Goal: Information Seeking & Learning: Learn about a topic

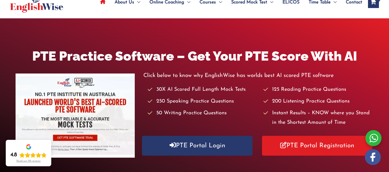
scroll to position [84, 0]
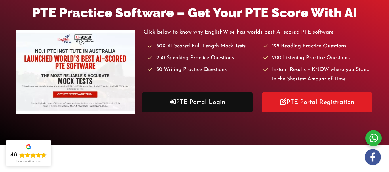
click at [203, 110] on link "PTE Portal Login" at bounding box center [197, 103] width 110 height 20
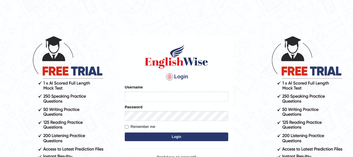
type input "jsantiago"
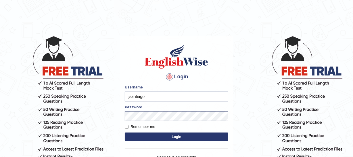
click at [167, 135] on button "Login" at bounding box center [177, 136] width 104 height 9
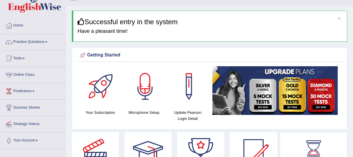
scroll to position [6, 0]
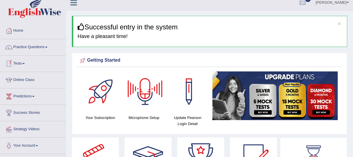
click at [22, 61] on link "Tests" at bounding box center [33, 63] width 66 height 14
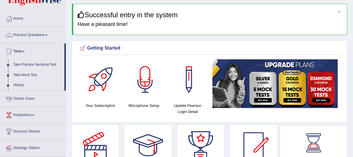
scroll to position [0, 0]
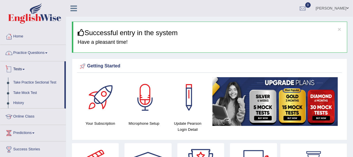
click at [24, 54] on link "Practice Questions" at bounding box center [33, 52] width 66 height 14
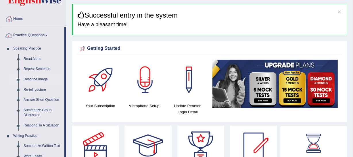
scroll to position [26, 0]
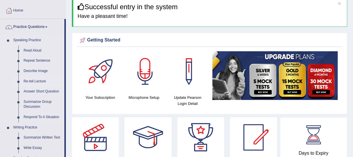
click at [42, 78] on link "Re-tell Lecture" at bounding box center [42, 81] width 43 height 10
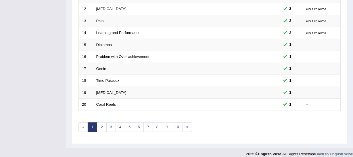
scroll to position [223, 0]
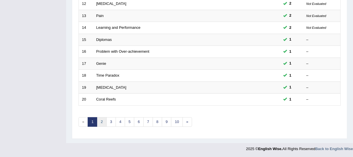
click at [104, 121] on link "2" at bounding box center [101, 121] width 9 height 9
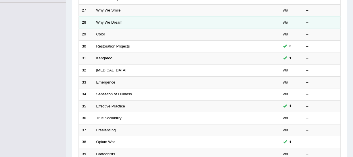
scroll to position [145, 0]
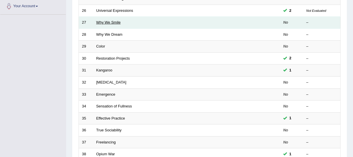
click at [111, 23] on link "Why We Smile" at bounding box center [108, 22] width 24 height 4
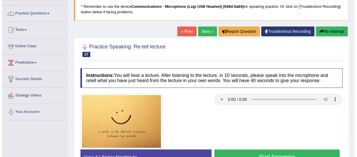
scroll to position [52, 0]
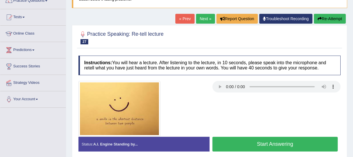
click at [285, 141] on button "Start Answering" at bounding box center [275, 144] width 125 height 15
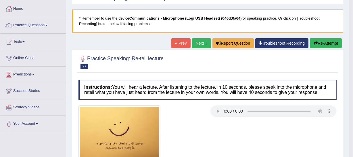
scroll to position [0, 0]
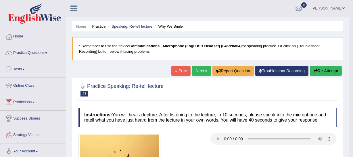
click at [328, 72] on button "Re-Attempt" at bounding box center [326, 71] width 32 height 10
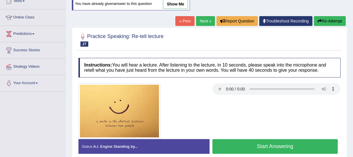
scroll to position [104, 0]
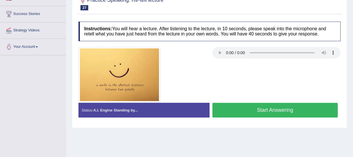
click at [246, 108] on button "Start Answering" at bounding box center [275, 110] width 125 height 15
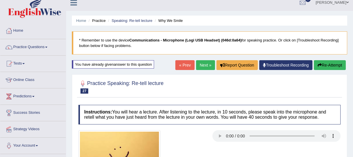
scroll to position [0, 0]
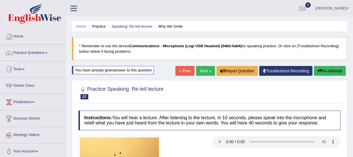
click at [328, 69] on button "Re-Attempt" at bounding box center [330, 71] width 32 height 10
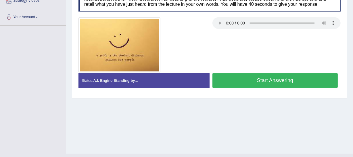
click at [279, 78] on button "Start Answering" at bounding box center [275, 80] width 125 height 15
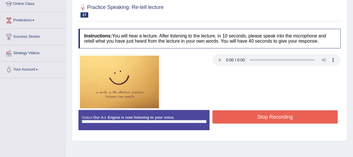
scroll to position [56, 0]
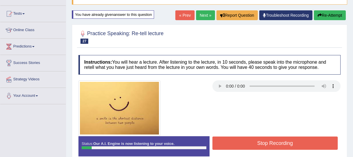
click at [341, 12] on button "Re-Attempt" at bounding box center [330, 15] width 32 height 10
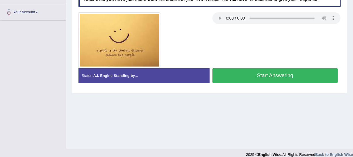
scroll to position [141, 0]
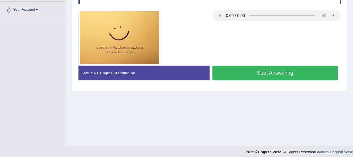
click at [264, 78] on button "Start Answering" at bounding box center [275, 73] width 125 height 15
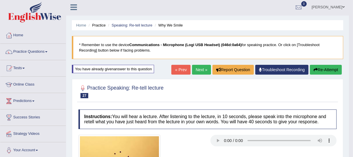
scroll to position [0, 0]
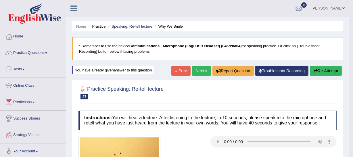
click at [202, 73] on link "Next »" at bounding box center [201, 71] width 19 height 10
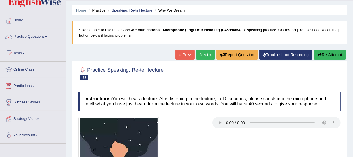
scroll to position [52, 0]
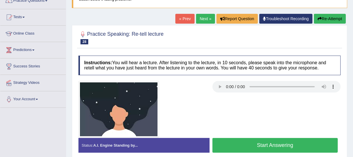
click at [248, 146] on button "Start Answering" at bounding box center [275, 145] width 125 height 15
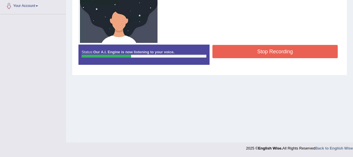
scroll to position [41, 0]
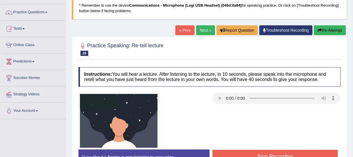
click at [326, 32] on button "Re-Attempt" at bounding box center [330, 30] width 32 height 10
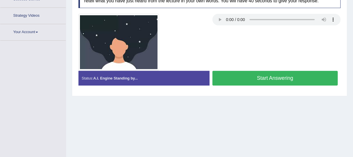
click at [270, 83] on button "Start Answering" at bounding box center [275, 78] width 125 height 15
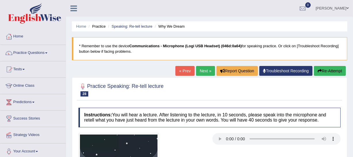
click at [325, 69] on button "Re-Attempt" at bounding box center [330, 71] width 32 height 10
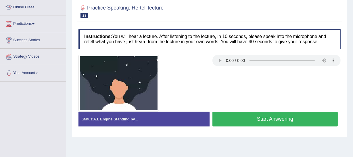
click at [248, 116] on button "Start Answering" at bounding box center [275, 119] width 125 height 15
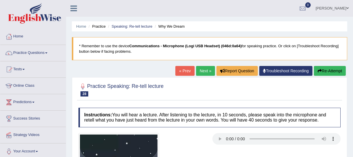
click at [325, 74] on button "Re-Attempt" at bounding box center [330, 71] width 32 height 10
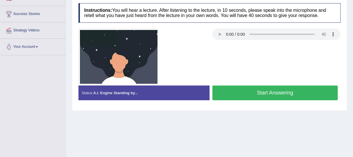
click at [253, 98] on button "Start Answering" at bounding box center [275, 92] width 125 height 15
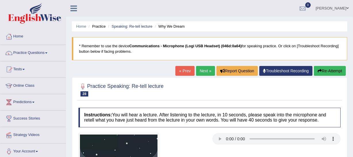
click at [322, 68] on button "Re-Attempt" at bounding box center [330, 71] width 32 height 10
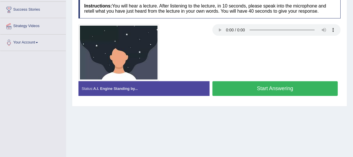
scroll to position [78, 0]
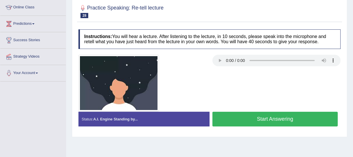
click at [262, 119] on button "Start Answering" at bounding box center [275, 119] width 125 height 15
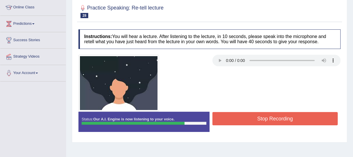
click at [259, 121] on button "Stop Recording" at bounding box center [275, 118] width 125 height 13
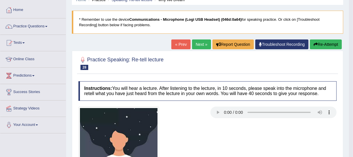
scroll to position [26, 0]
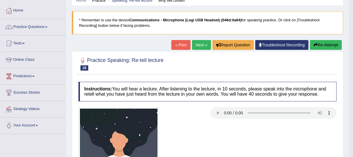
click at [322, 47] on button "Re-Attempt" at bounding box center [326, 45] width 32 height 10
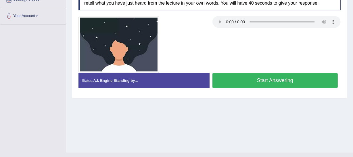
click at [255, 77] on button "Start Answering" at bounding box center [275, 80] width 125 height 15
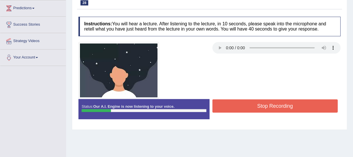
scroll to position [57, 0]
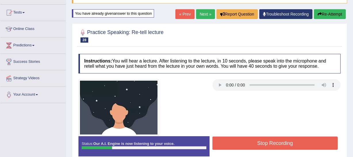
click at [329, 15] on button "Re-Attempt" at bounding box center [330, 14] width 32 height 10
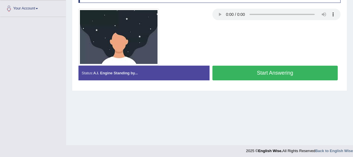
click at [256, 73] on button "Start Answering" at bounding box center [275, 73] width 125 height 15
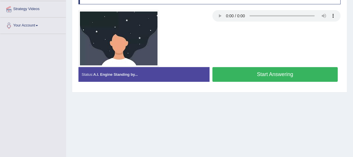
scroll to position [116, 0]
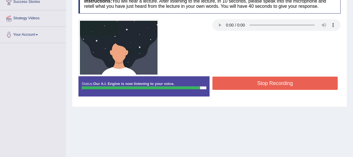
click at [302, 89] on button "Stop Recording" at bounding box center [275, 82] width 125 height 13
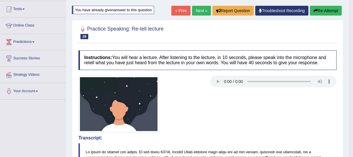
scroll to position [0, 0]
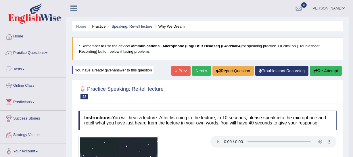
click at [196, 70] on link "Next »" at bounding box center [201, 71] width 19 height 10
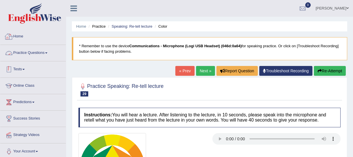
click at [34, 49] on link "Practice Questions" at bounding box center [33, 52] width 66 height 14
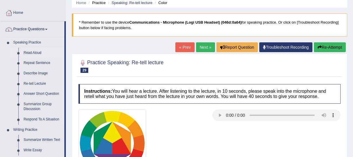
scroll to position [52, 0]
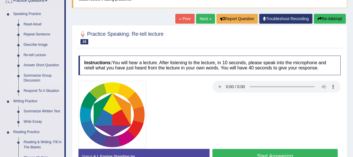
click at [43, 73] on link "Summarize Group Discussion" at bounding box center [42, 77] width 43 height 15
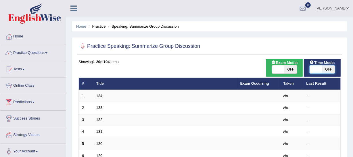
click at [314, 68] on span at bounding box center [316, 69] width 13 height 8
checkbox input "true"
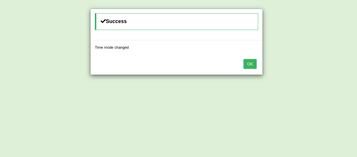
click at [257, 65] on div "OK" at bounding box center [177, 64] width 172 height 20
click at [257, 65] on button "OK" at bounding box center [250, 64] width 13 height 10
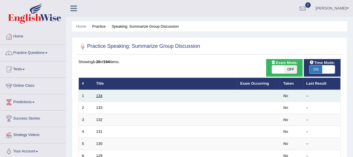
click at [97, 95] on link "134" at bounding box center [99, 95] width 6 height 4
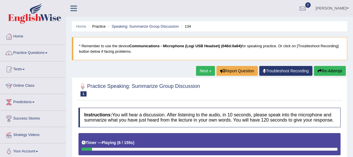
click at [322, 71] on button "Re-Attempt" at bounding box center [330, 71] width 32 height 10
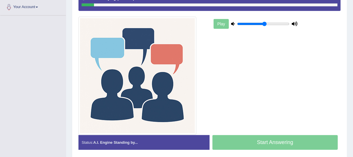
scroll to position [166, 0]
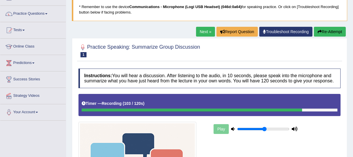
scroll to position [26, 0]
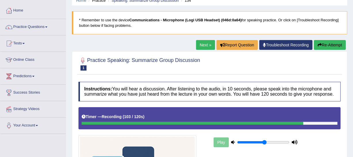
click at [332, 47] on button "Re-Attempt" at bounding box center [330, 45] width 32 height 10
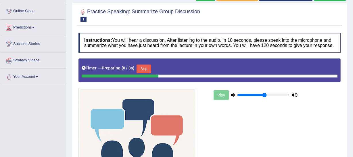
scroll to position [74, 0]
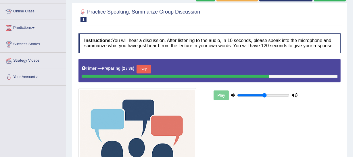
click at [142, 70] on button "Skip" at bounding box center [144, 69] width 14 height 9
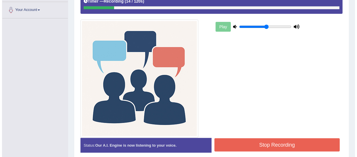
scroll to position [166, 0]
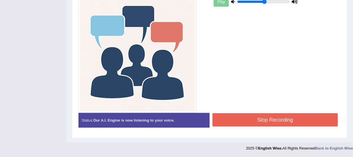
click at [265, 116] on button "Stop Recording" at bounding box center [275, 119] width 125 height 13
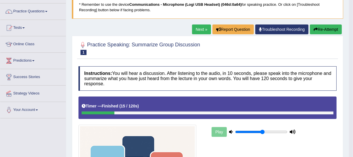
scroll to position [0, 0]
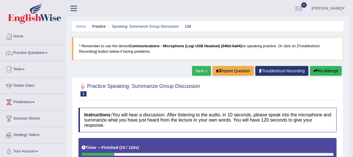
click at [315, 68] on button "Re-Attempt" at bounding box center [326, 71] width 32 height 10
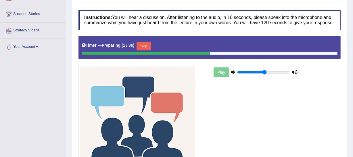
click at [150, 47] on button "Skip" at bounding box center [144, 46] width 14 height 9
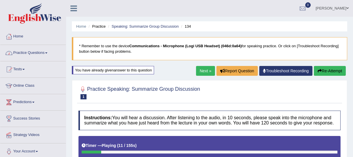
click at [26, 38] on link "Home" at bounding box center [33, 35] width 66 height 14
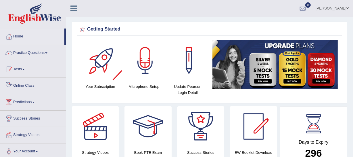
click at [24, 56] on link "Practice Questions" at bounding box center [33, 52] width 66 height 14
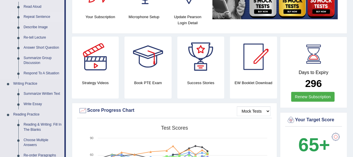
scroll to position [78, 0]
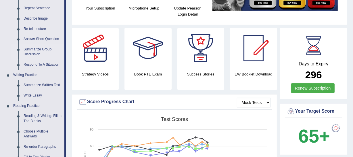
click at [41, 48] on link "Summarize Group Discussion" at bounding box center [42, 51] width 43 height 15
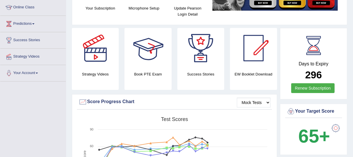
scroll to position [98, 0]
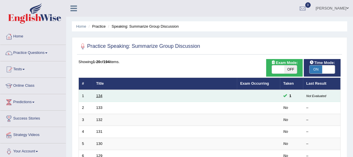
click at [100, 95] on link "134" at bounding box center [99, 95] width 6 height 4
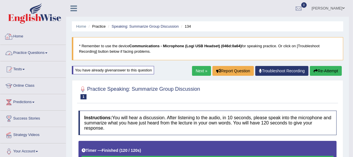
click at [30, 51] on link "Practice Questions" at bounding box center [33, 52] width 66 height 14
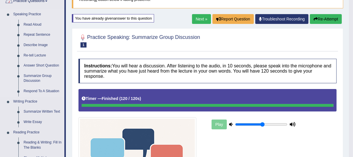
scroll to position [52, 0]
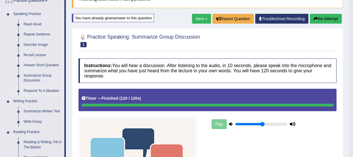
click at [40, 93] on link "Respond To A Situation" at bounding box center [42, 91] width 43 height 10
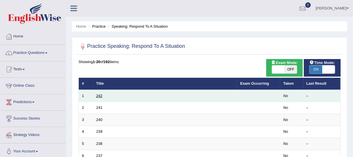
click at [99, 95] on link "242" at bounding box center [99, 95] width 6 height 4
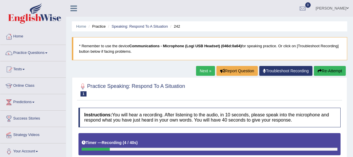
click at [326, 73] on button "Re-Attempt" at bounding box center [330, 71] width 32 height 10
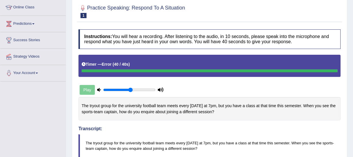
drag, startPoint x: 89, startPoint y: 103, endPoint x: 98, endPoint y: 101, distance: 9.1
click at [98, 103] on div "The tryout group for the university football team meets every [DATE] at 7pm, bu…" at bounding box center [210, 108] width 262 height 23
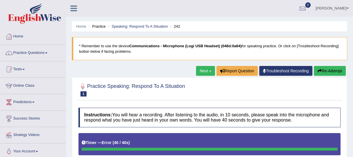
click at [322, 69] on button "Re-Attempt" at bounding box center [330, 71] width 32 height 10
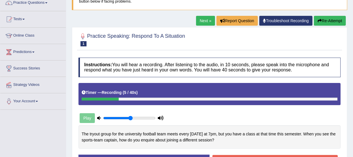
scroll to position [42, 0]
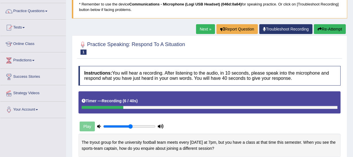
click at [322, 31] on button "Re-Attempt" at bounding box center [330, 29] width 32 height 10
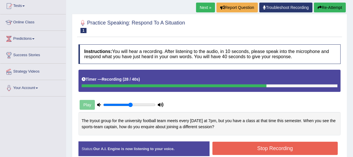
scroll to position [72, 0]
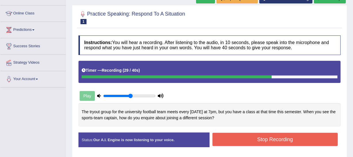
click at [247, 139] on button "Stop Recording" at bounding box center [275, 139] width 125 height 13
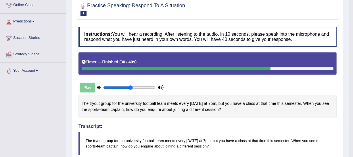
scroll to position [48, 0]
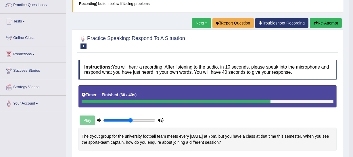
click at [207, 23] on link "Next »" at bounding box center [201, 23] width 19 height 10
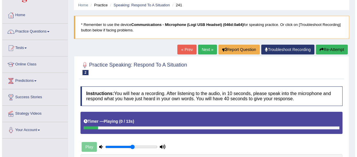
scroll to position [104, 0]
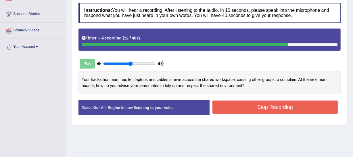
click at [282, 104] on button "Stop Recording" at bounding box center [275, 106] width 125 height 13
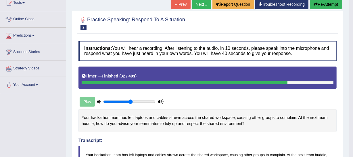
scroll to position [53, 0]
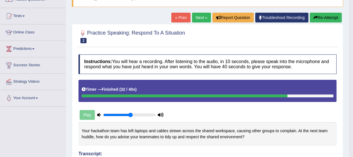
click at [198, 17] on link "Next »" at bounding box center [201, 18] width 19 height 10
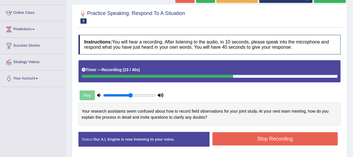
scroll to position [26, 0]
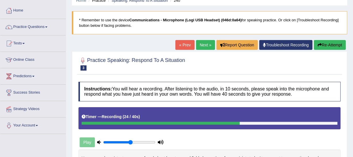
click at [201, 44] on link "Next »" at bounding box center [205, 45] width 19 height 10
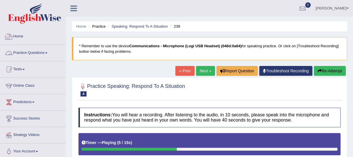
click at [14, 39] on link "Home" at bounding box center [33, 35] width 66 height 14
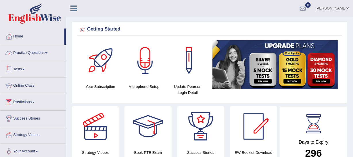
click at [51, 50] on link "Practice Questions" at bounding box center [33, 52] width 66 height 14
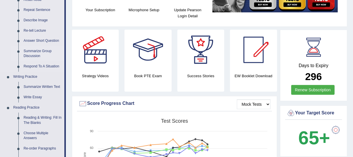
scroll to position [104, 0]
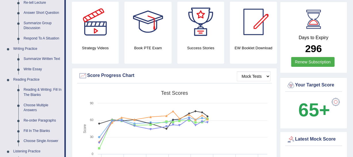
click at [40, 68] on link "Write Essay" at bounding box center [42, 69] width 43 height 10
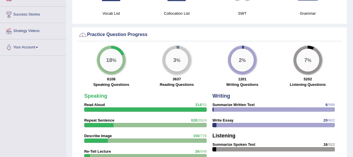
scroll to position [401, 0]
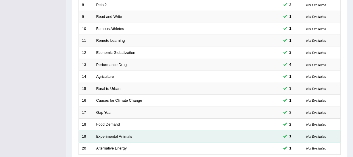
scroll to position [223, 0]
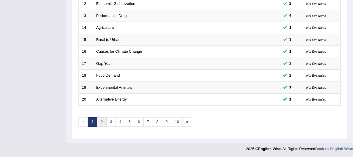
click at [100, 121] on link "2" at bounding box center [101, 121] width 9 height 9
